Goal: Task Accomplishment & Management: Complete application form

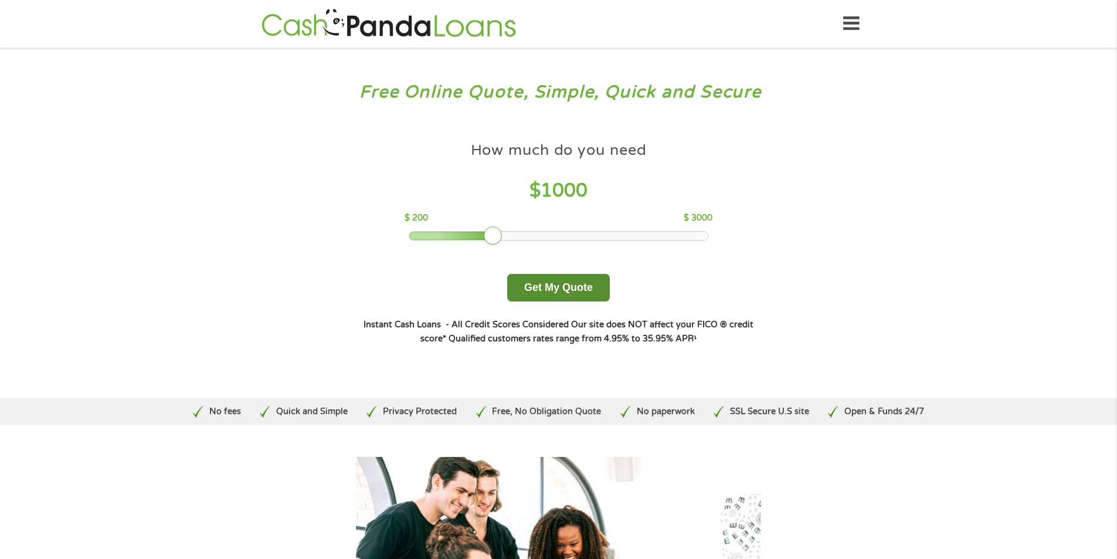
click at [544, 282] on button "Get My Quote" at bounding box center [558, 288] width 103 height 28
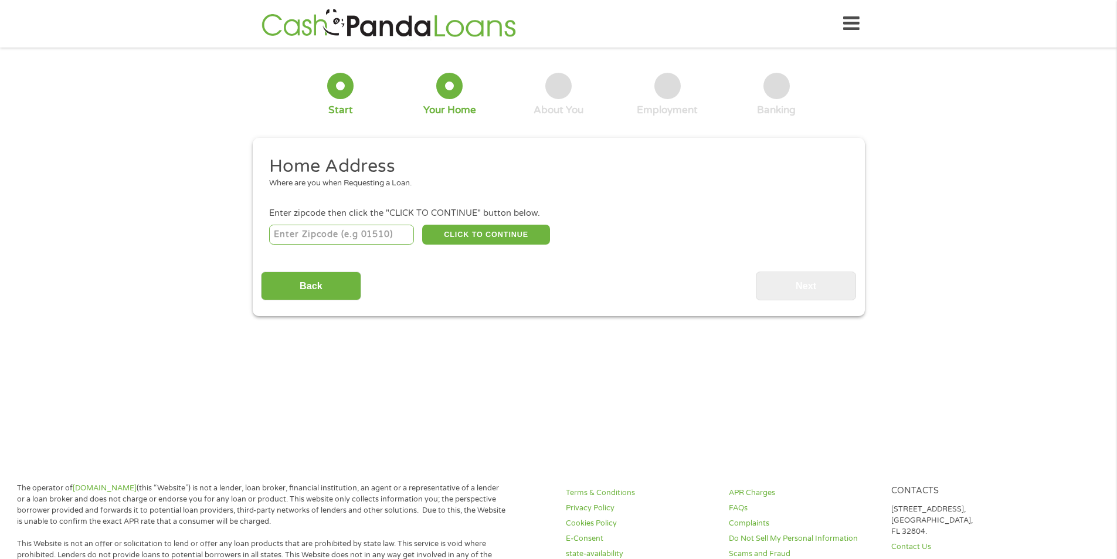
click at [383, 229] on input "number" at bounding box center [341, 235] width 145 height 20
type input "77562"
select select "Texas"
click at [468, 232] on button "CLICK TO CONTINUE" at bounding box center [486, 235] width 128 height 20
type input "77562"
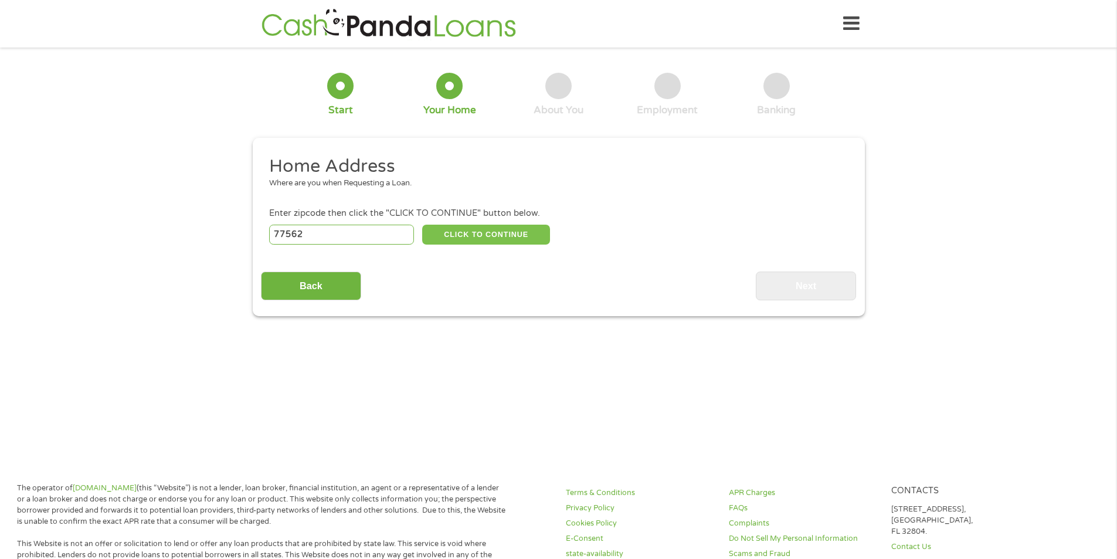
type input "Highlands"
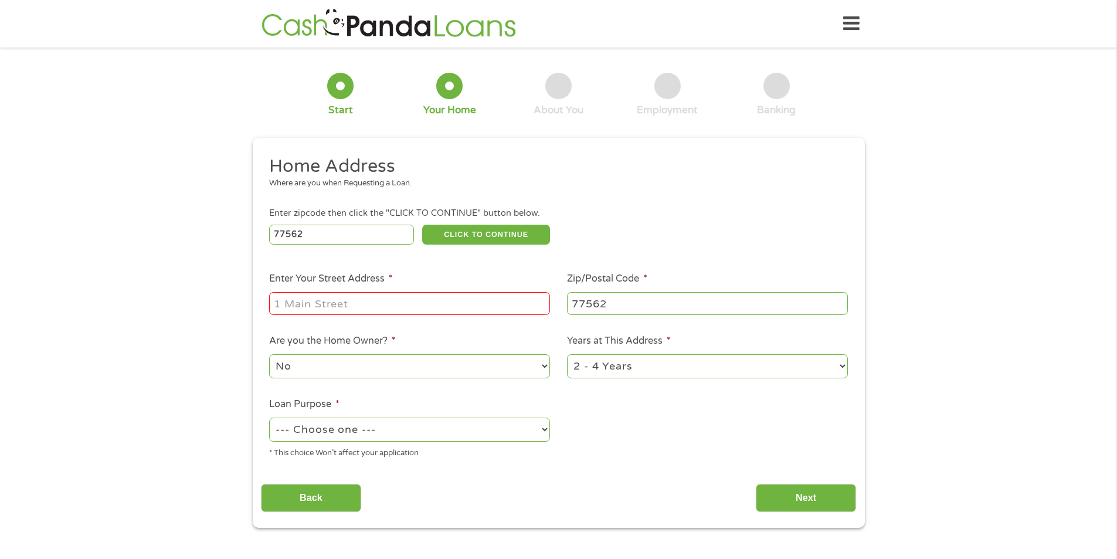
click at [436, 297] on input "Enter Your Street Address *" at bounding box center [409, 303] width 281 height 22
type input "303 Prairie st"
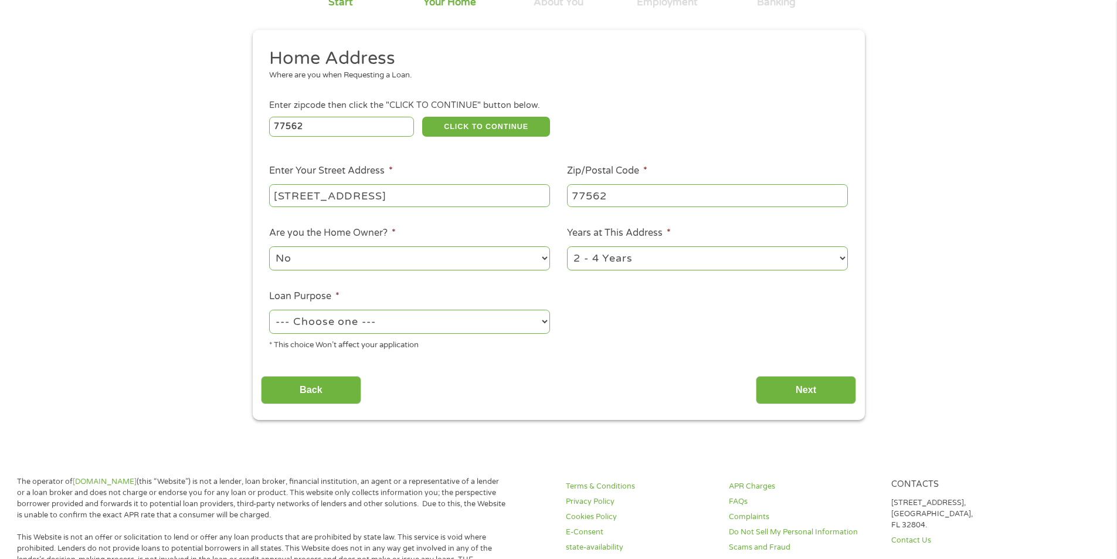
scroll to position [117, 0]
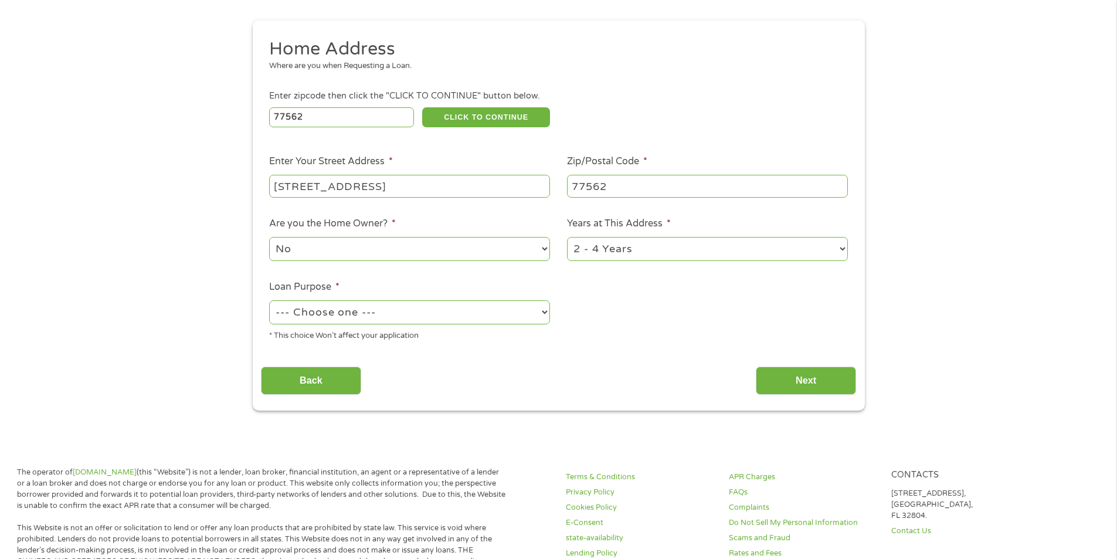
click at [423, 311] on select "--- Choose one --- Pay Bills Debt Consolidation Home Improvement Major Purchase…" at bounding box center [409, 312] width 281 height 24
select select "other"
click at [269, 300] on select "--- Choose one --- Pay Bills Debt Consolidation Home Improvement Major Purchase…" at bounding box center [409, 312] width 281 height 24
click at [809, 376] on input "Next" at bounding box center [806, 380] width 100 height 29
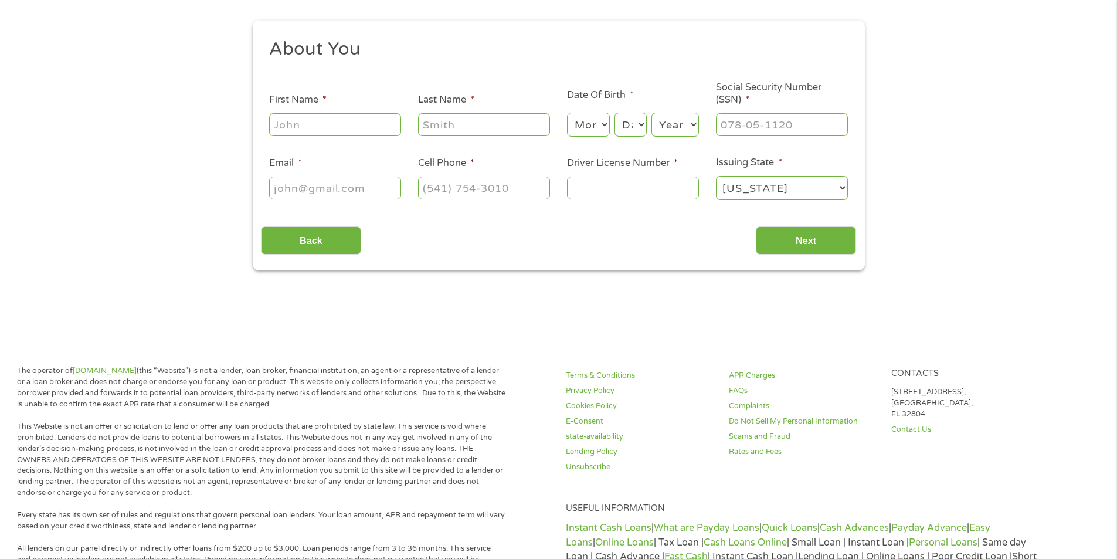
scroll to position [0, 0]
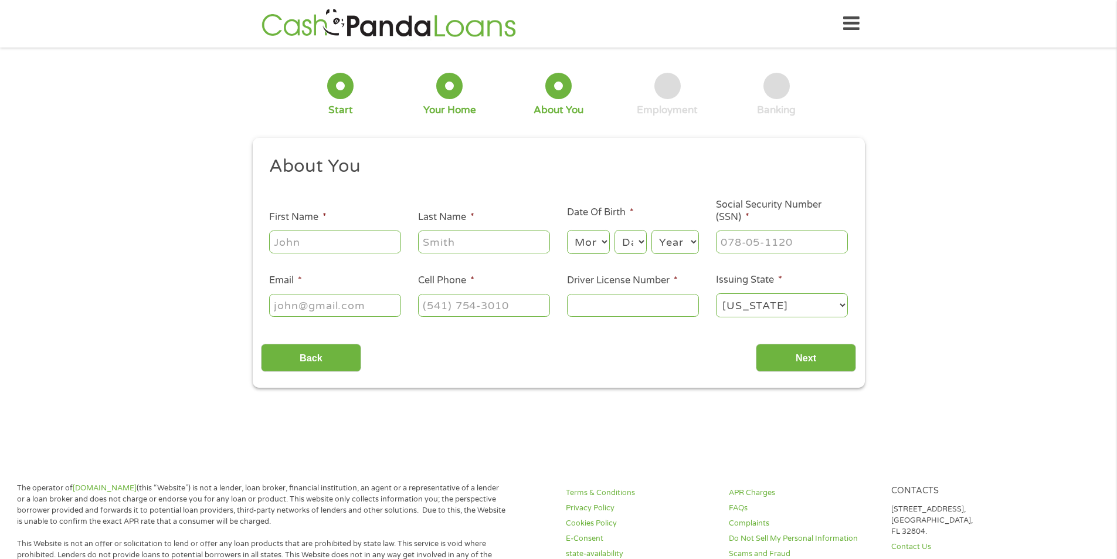
click at [348, 236] on input "First Name *" at bounding box center [335, 241] width 132 height 22
type input "Daniel"
type input "Merrill"
type input "dmerrill75@gmail.com"
type input "(832) 247-3474"
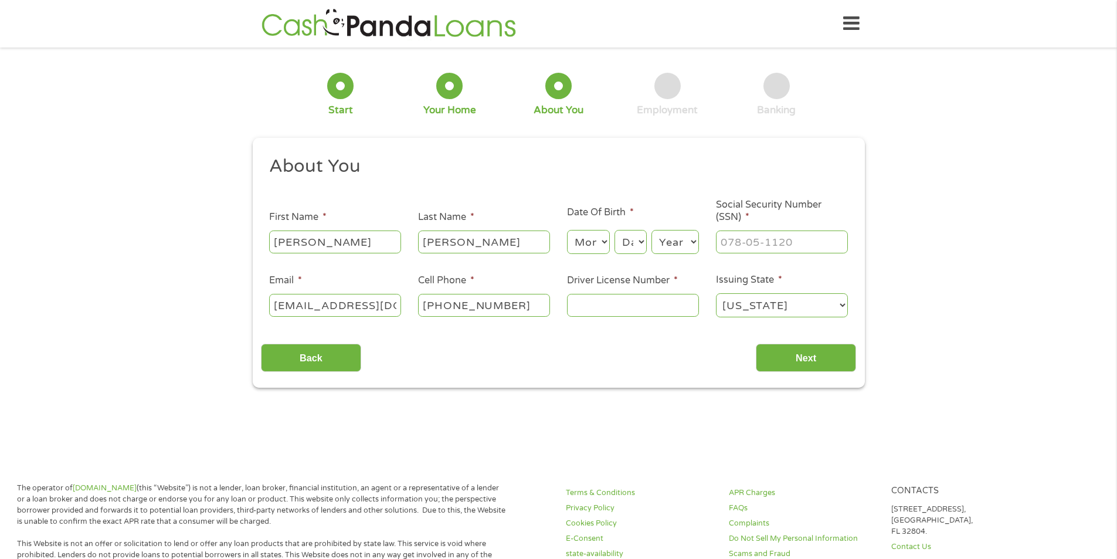
click at [587, 244] on select "Month 1 2 3 4 5 6 7 8 9 10 11 12" at bounding box center [588, 242] width 43 height 24
click at [567, 230] on select "Month 1 2 3 4 5 6 7 8 9 10 11 12" at bounding box center [588, 242] width 43 height 24
click at [588, 447] on main "1 Start 2 Your Home 3 About You 4 Employment 5 Banking 6 This field is hidden w…" at bounding box center [558, 254] width 1117 height 396
click at [583, 240] on select "Month 1 2 3 4 5 6 7 8 9 10 11 12" at bounding box center [588, 242] width 43 height 24
select select "10"
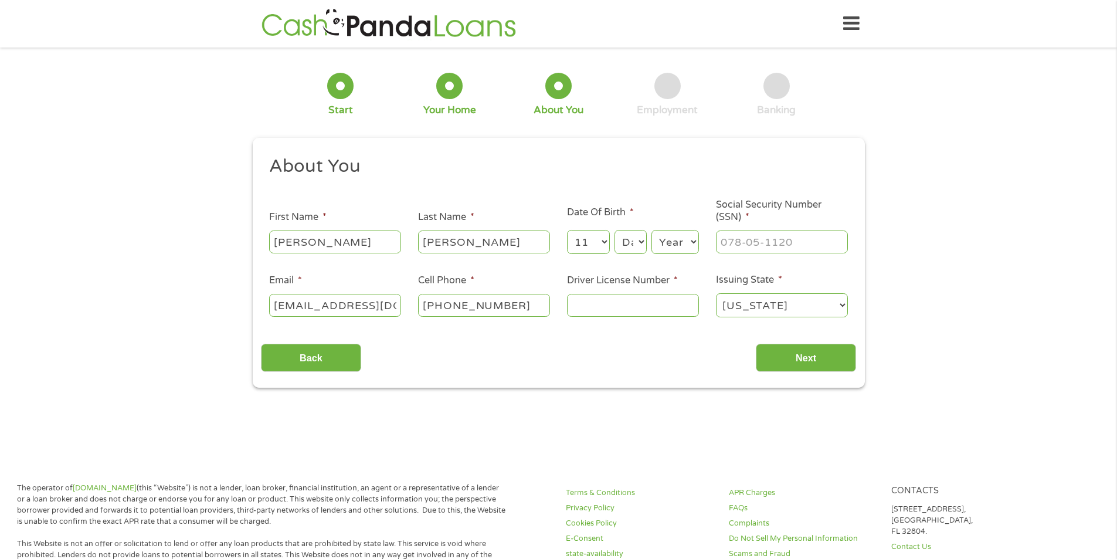
click at [567, 230] on select "Month 1 2 3 4 5 6 7 8 9 10 11 12" at bounding box center [588, 242] width 43 height 24
click at [634, 243] on select "Day 1 2 3 4 5 6 7 8 9 10 11 12 13 14 15 16 17 18 19 20 21 22 23 24 25 26 27 28 …" at bounding box center [630, 242] width 32 height 24
select select "28"
click at [614, 230] on select "Day 1 2 3 4 5 6 7 8 9 10 11 12 13 14 15 16 17 18 19 20 21 22 23 24 25 26 27 28 …" at bounding box center [630, 242] width 32 height 24
click at [679, 242] on select "Year 2007 2006 2005 2004 2003 2002 2001 2000 1999 1998 1997 1996 1995 1994 1993…" at bounding box center [674, 242] width 47 height 24
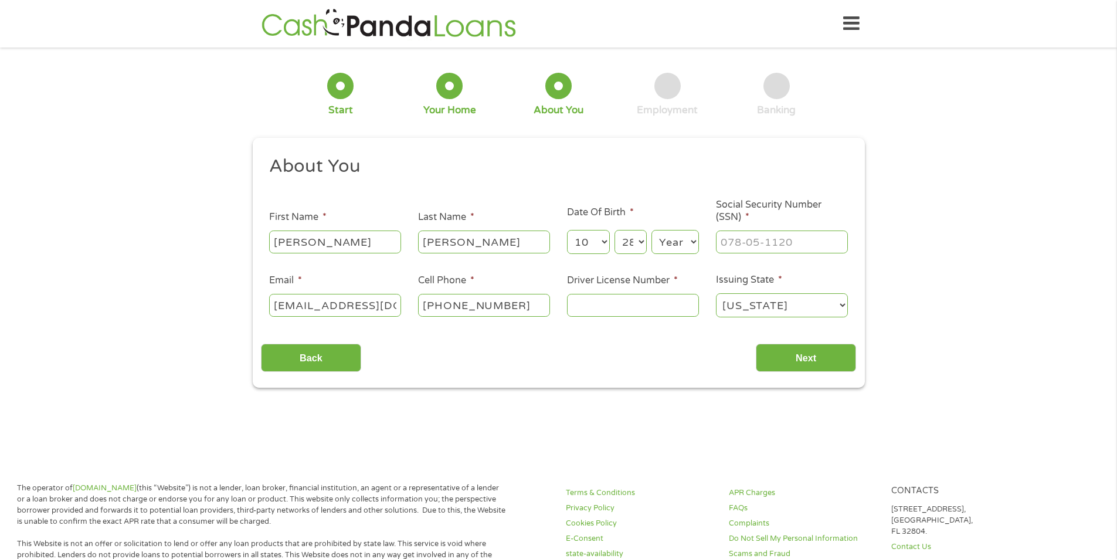
select select "1975"
click at [651, 230] on select "Year 2007 2006 2005 2004 2003 2002 2001 2000 1999 1998 1997 1996 1995 1994 1993…" at bounding box center [674, 242] width 47 height 24
click at [761, 241] on input "___-__-____" at bounding box center [782, 241] width 132 height 22
type input "458-61-8926"
click at [596, 307] on input "Driver License Number *" at bounding box center [633, 305] width 132 height 22
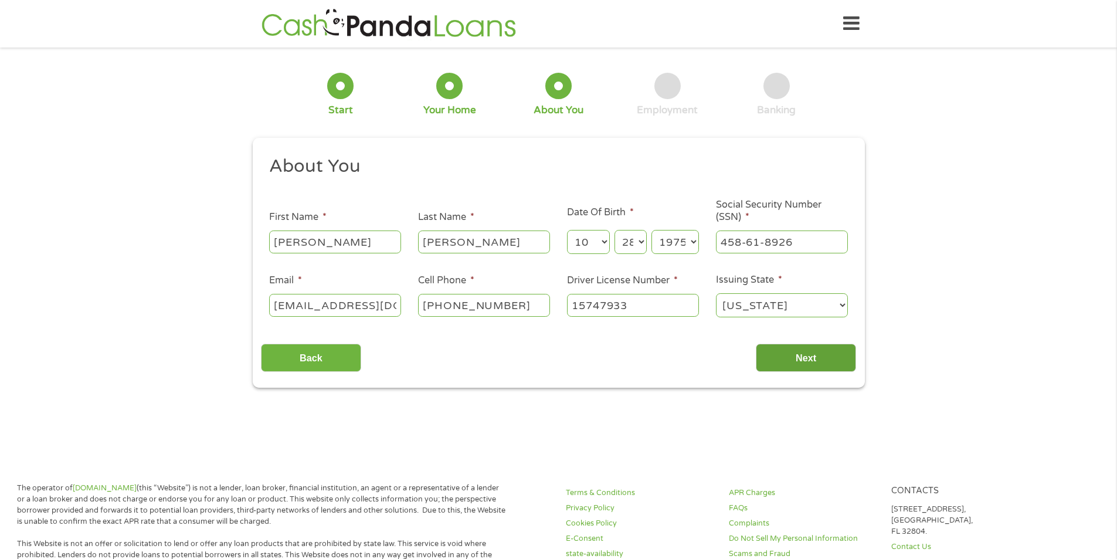
type input "15747933"
click at [799, 359] on input "Next" at bounding box center [806, 358] width 100 height 29
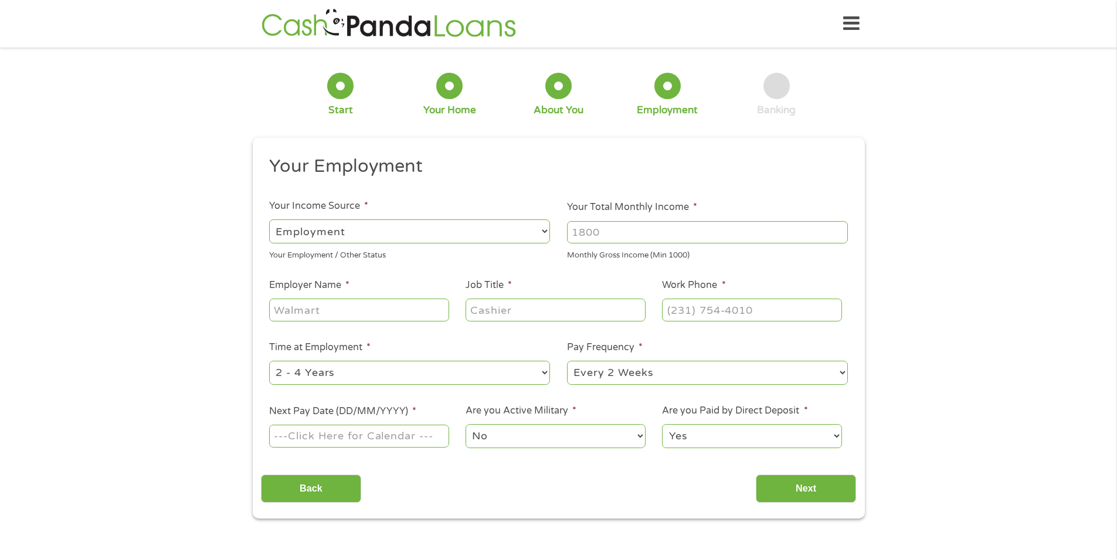
click at [580, 233] on input "Your Total Monthly Income *" at bounding box center [707, 232] width 281 height 22
type input "4900"
click at [342, 310] on input "Employer Name *" at bounding box center [358, 309] width 179 height 22
type input "Amspec"
click at [506, 318] on input "Job Title *" at bounding box center [555, 309] width 179 height 22
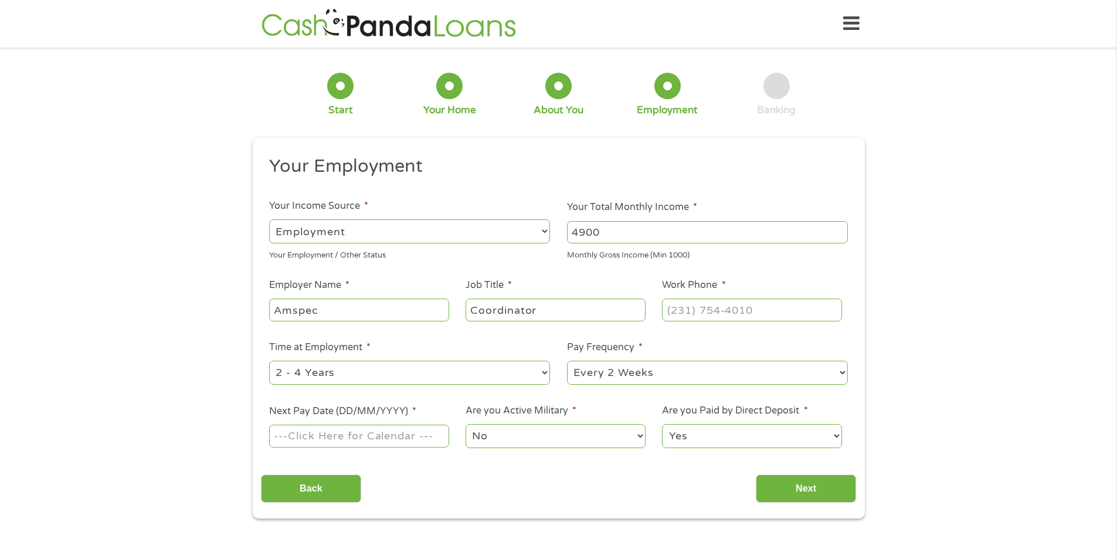
type input "Coordinator"
click at [685, 315] on input "(___) ___-____" at bounding box center [751, 309] width 179 height 22
type input "(713) 330-1000"
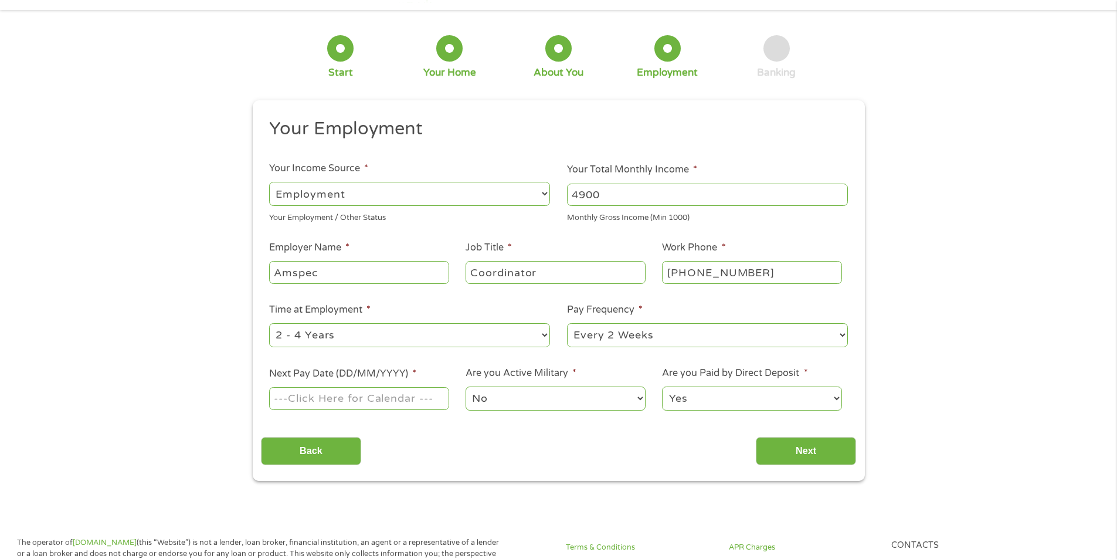
scroll to position [59, 0]
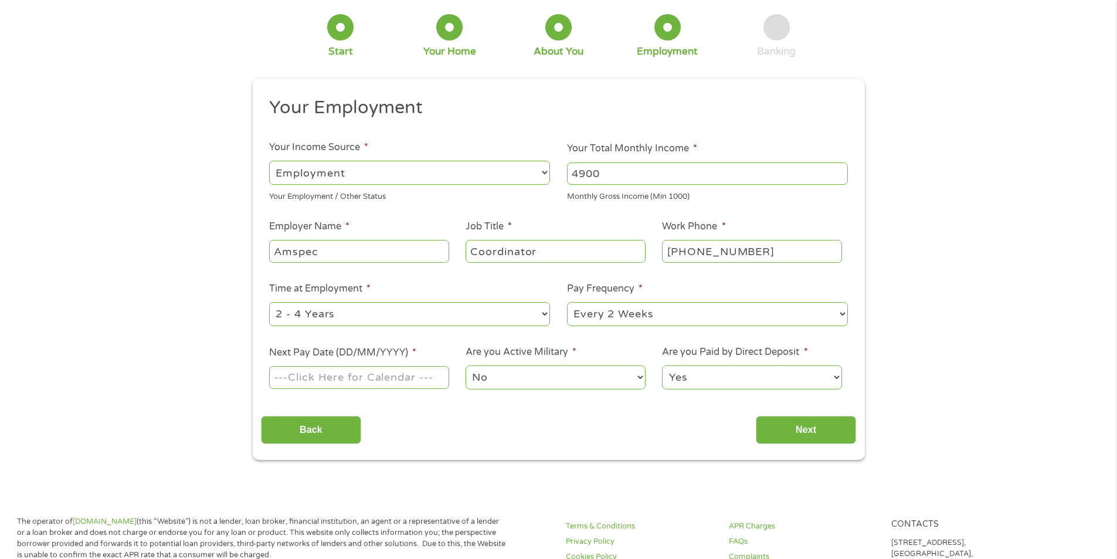
click at [425, 311] on select "--- Choose one --- 1 Year or less 1 - 2 Years 2 - 4 Years Over 4 Years" at bounding box center [409, 314] width 281 height 24
select select "60months"
click at [269, 302] on select "--- Choose one --- 1 Year or less 1 - 2 Years 2 - 4 Years Over 4 Years" at bounding box center [409, 314] width 281 height 24
click at [426, 375] on input "Next Pay Date (DD/MM/YYYY) *" at bounding box center [358, 377] width 179 height 22
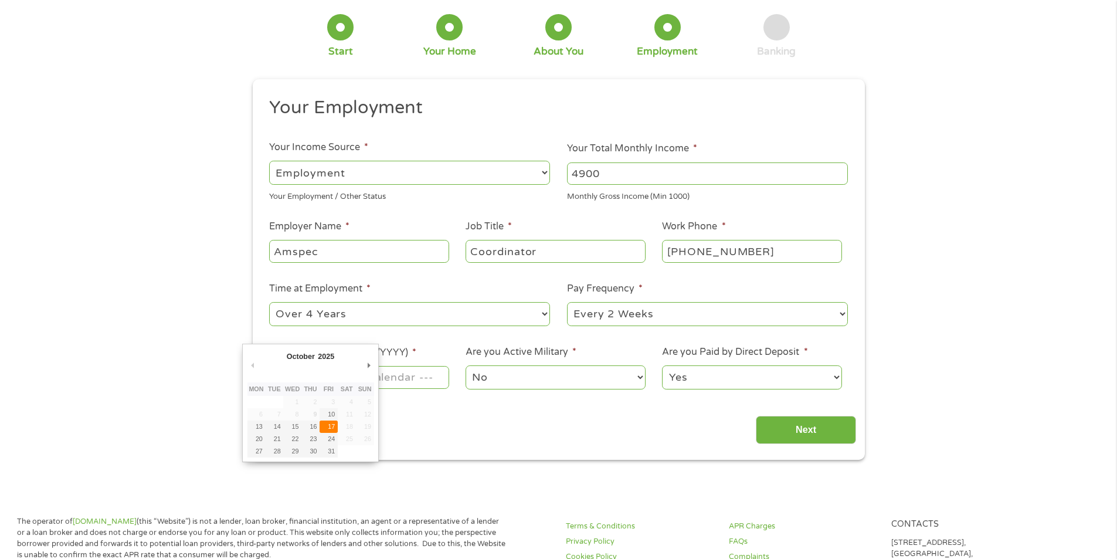
type input "17/10/2025"
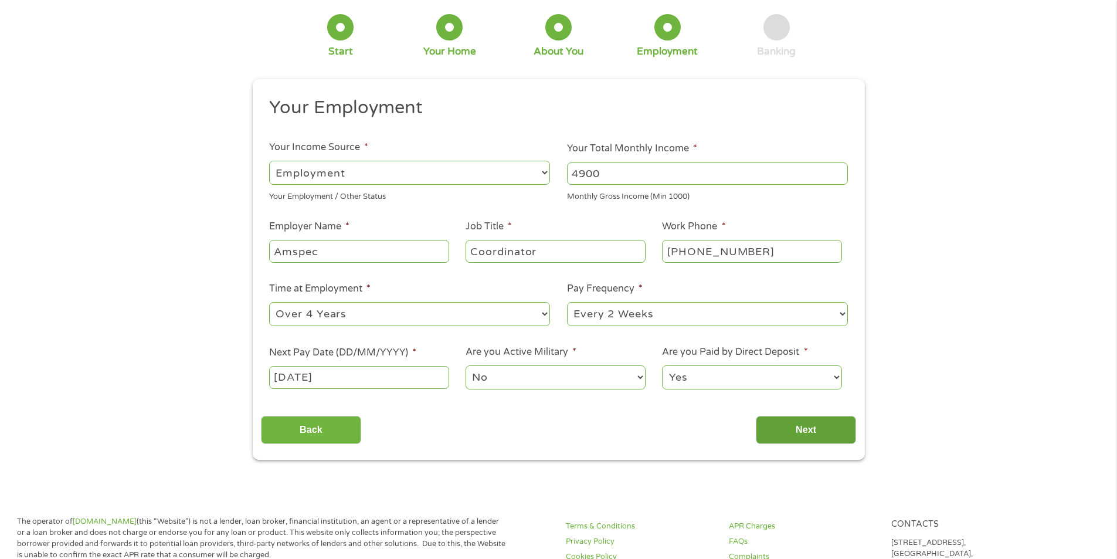
click at [789, 429] on input "Next" at bounding box center [806, 430] width 100 height 29
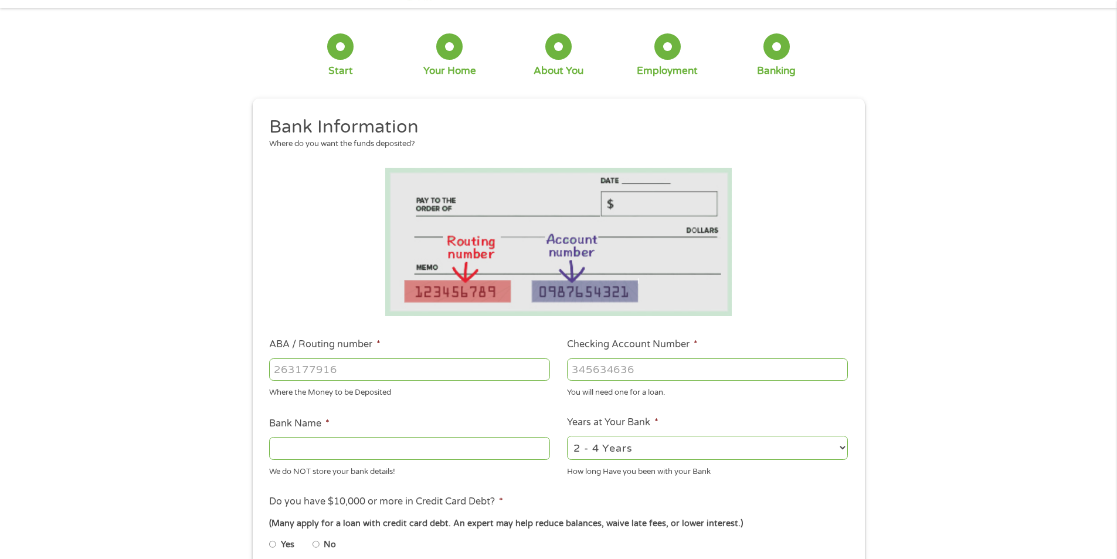
scroll to position [117, 0]
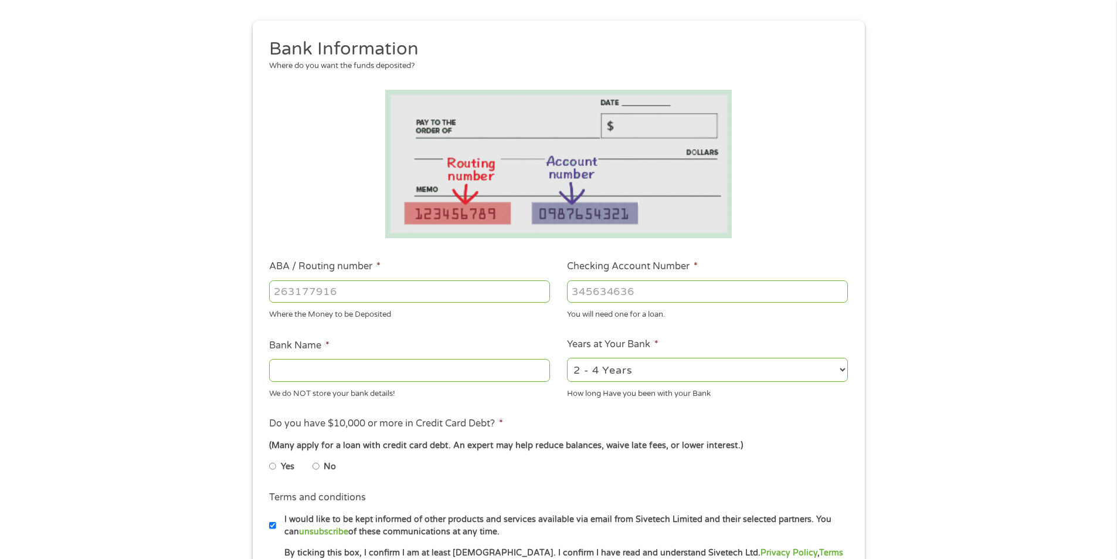
click at [362, 286] on input "ABA / Routing number *" at bounding box center [409, 291] width 281 height 22
type input "313077513"
type input "COMMUNITY RESOURCE CREDIT UNION"
type input "313077513"
click at [597, 286] on input "Checking Account Number *" at bounding box center [707, 291] width 281 height 22
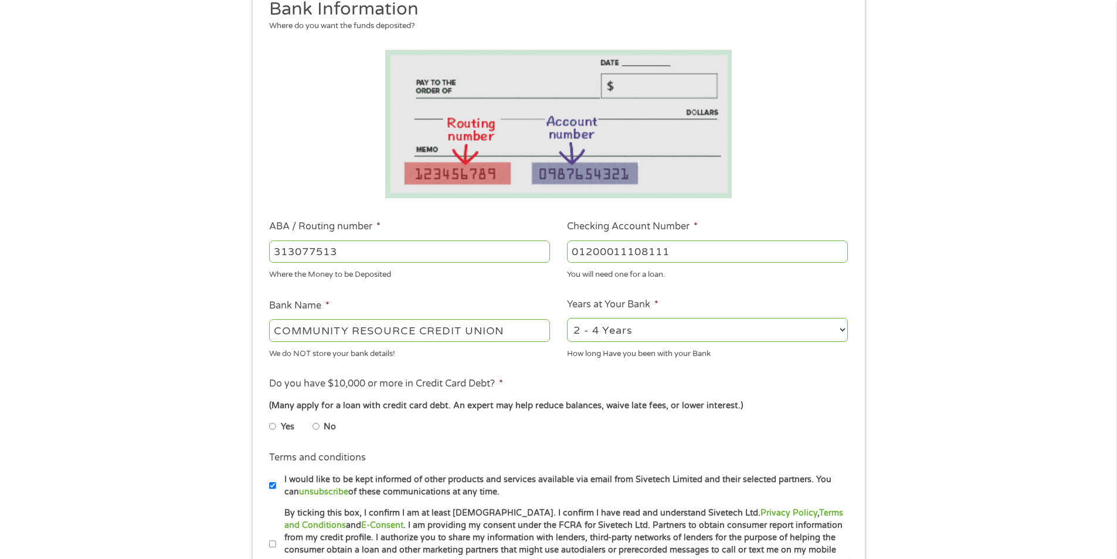
scroll to position [176, 0]
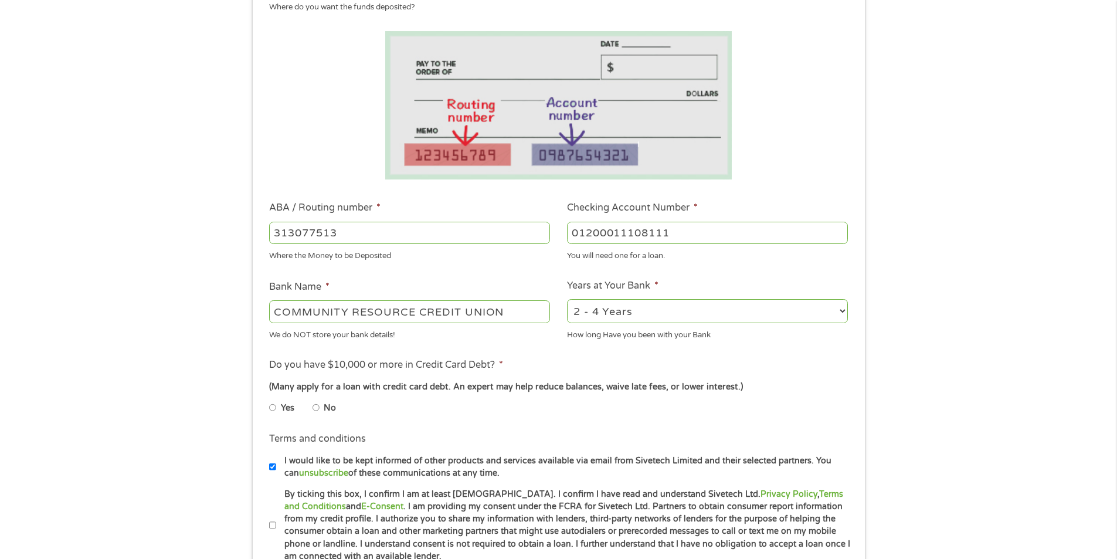
type input "01200011108111"
click at [594, 311] on select "2 - 4 Years 6 - 12 Months 1 - 2 Years Over 4 Years" at bounding box center [707, 311] width 281 height 24
select select "60months"
click at [567, 299] on select "2 - 4 Years 6 - 12 Months 1 - 2 Years Over 4 Years" at bounding box center [707, 311] width 281 height 24
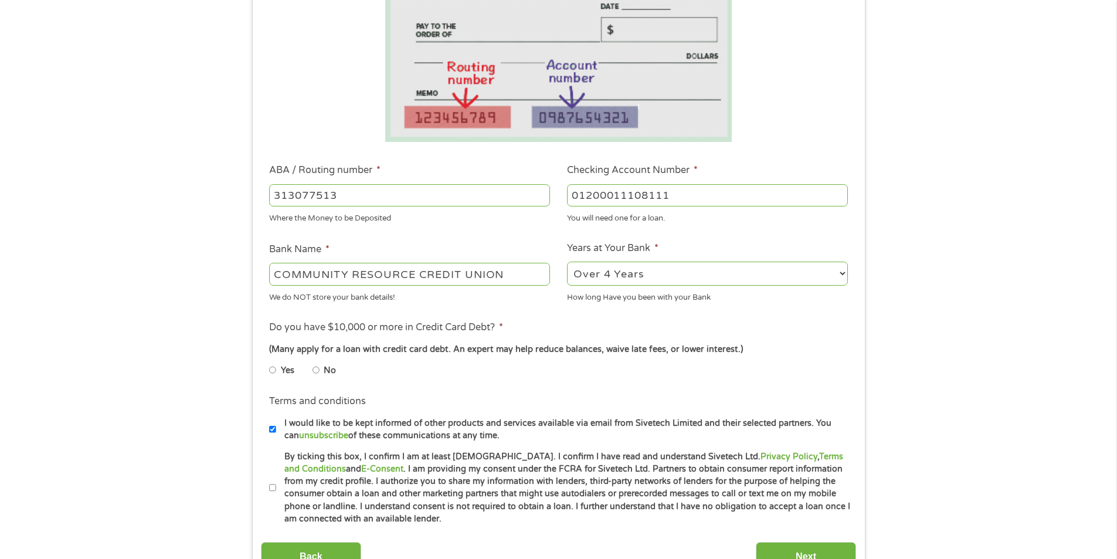
scroll to position [235, 0]
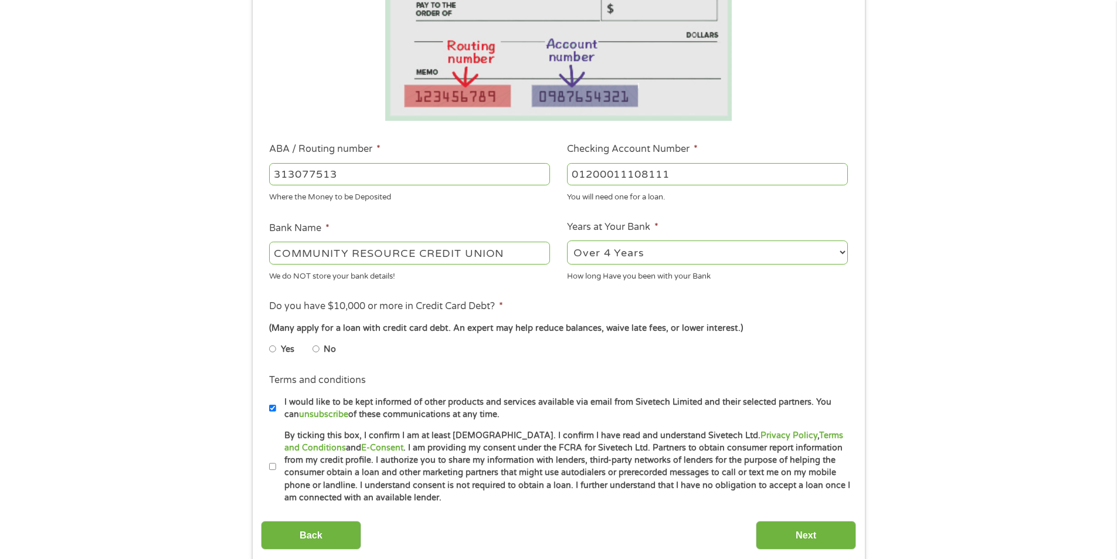
click at [441, 304] on label "Do you have $10,000 or more in Credit Card Debt? *" at bounding box center [386, 306] width 234 height 12
click at [512, 295] on ul "Bank Information Where do you want the funds deposited? ABA / Routing number * …" at bounding box center [558, 212] width 595 height 584
click at [506, 302] on li "Do you have $10,000 or more in Credit Card Debt? * (Many apply for a loan with …" at bounding box center [558, 332] width 595 height 66
click at [313, 346] on input "No" at bounding box center [315, 348] width 7 height 19
radio input "true"
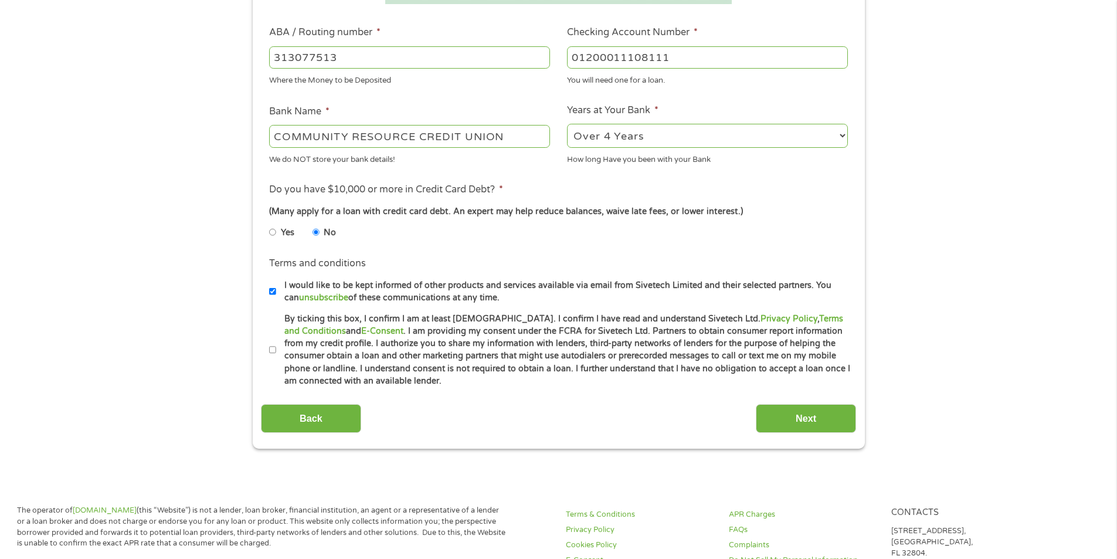
scroll to position [352, 0]
click at [269, 349] on li "Terms and conditions * By ticking this box, I confirm I am at least 18 years ol…" at bounding box center [558, 349] width 595 height 75
click at [269, 290] on li "Terms and conditions I would like to be kept informed of other products and ser…" at bounding box center [558, 279] width 595 height 47
click at [269, 346] on input "By ticking this box, I confirm I am at least 18 years old. I confirm I have rea…" at bounding box center [272, 349] width 7 height 19
checkbox input "true"
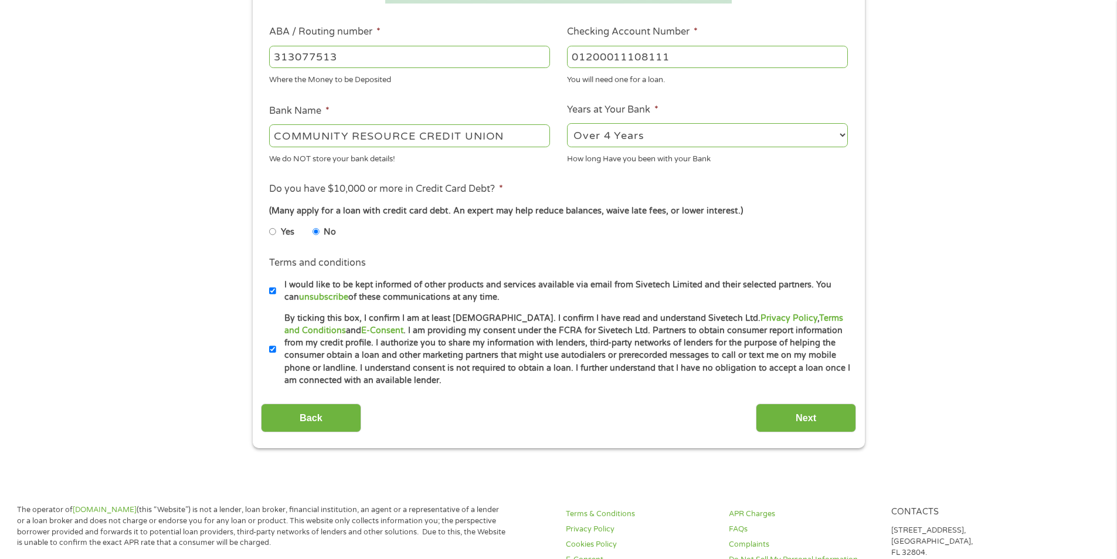
click at [271, 292] on input "I would like to be kept informed of other products and services available via e…" at bounding box center [272, 290] width 7 height 19
checkbox input "false"
click at [790, 410] on input "Next" at bounding box center [806, 417] width 100 height 29
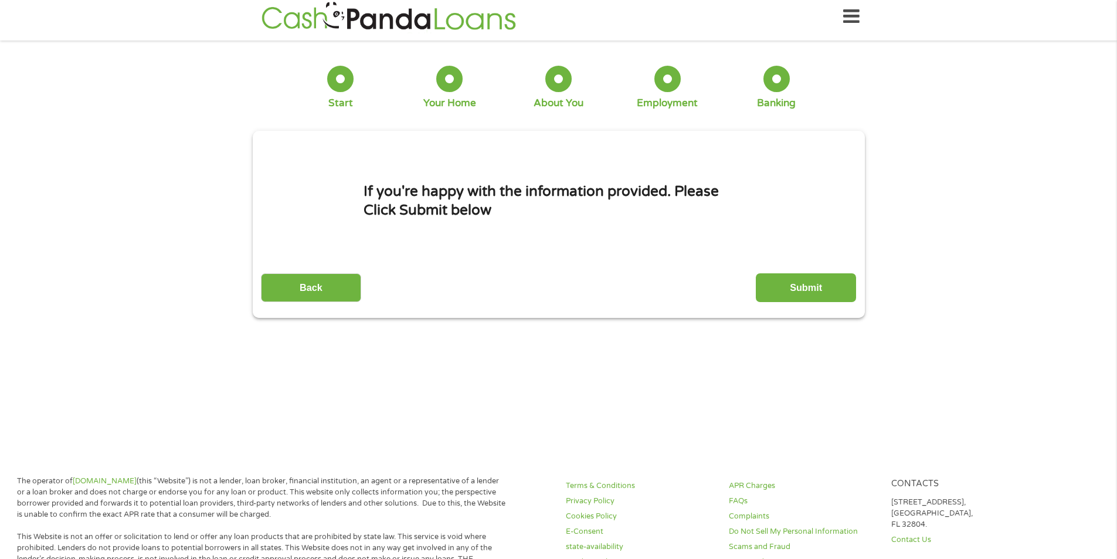
scroll to position [0, 0]
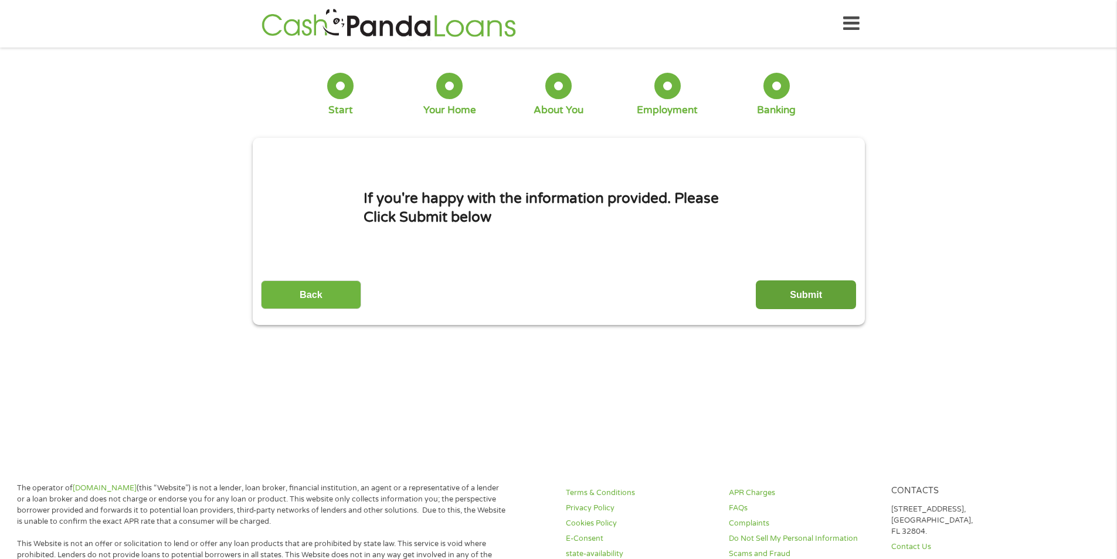
click at [811, 298] on input "Submit" at bounding box center [806, 294] width 100 height 29
